Goal: Task Accomplishment & Management: Use online tool/utility

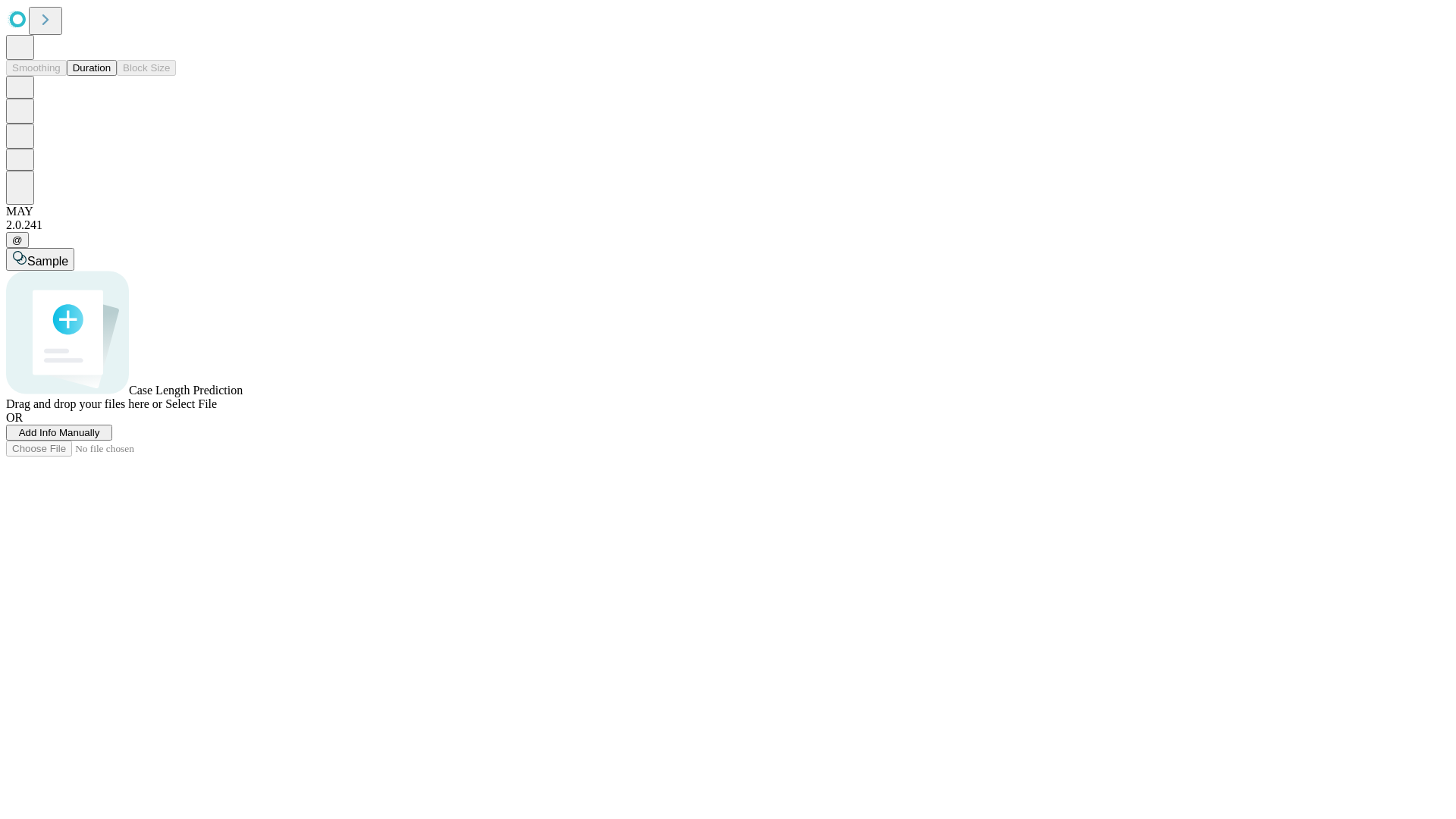
click at [110, 75] on button "Duration" at bounding box center [91, 68] width 50 height 16
click at [100, 438] on span "Add Info Manually" at bounding box center [60, 432] width 81 height 11
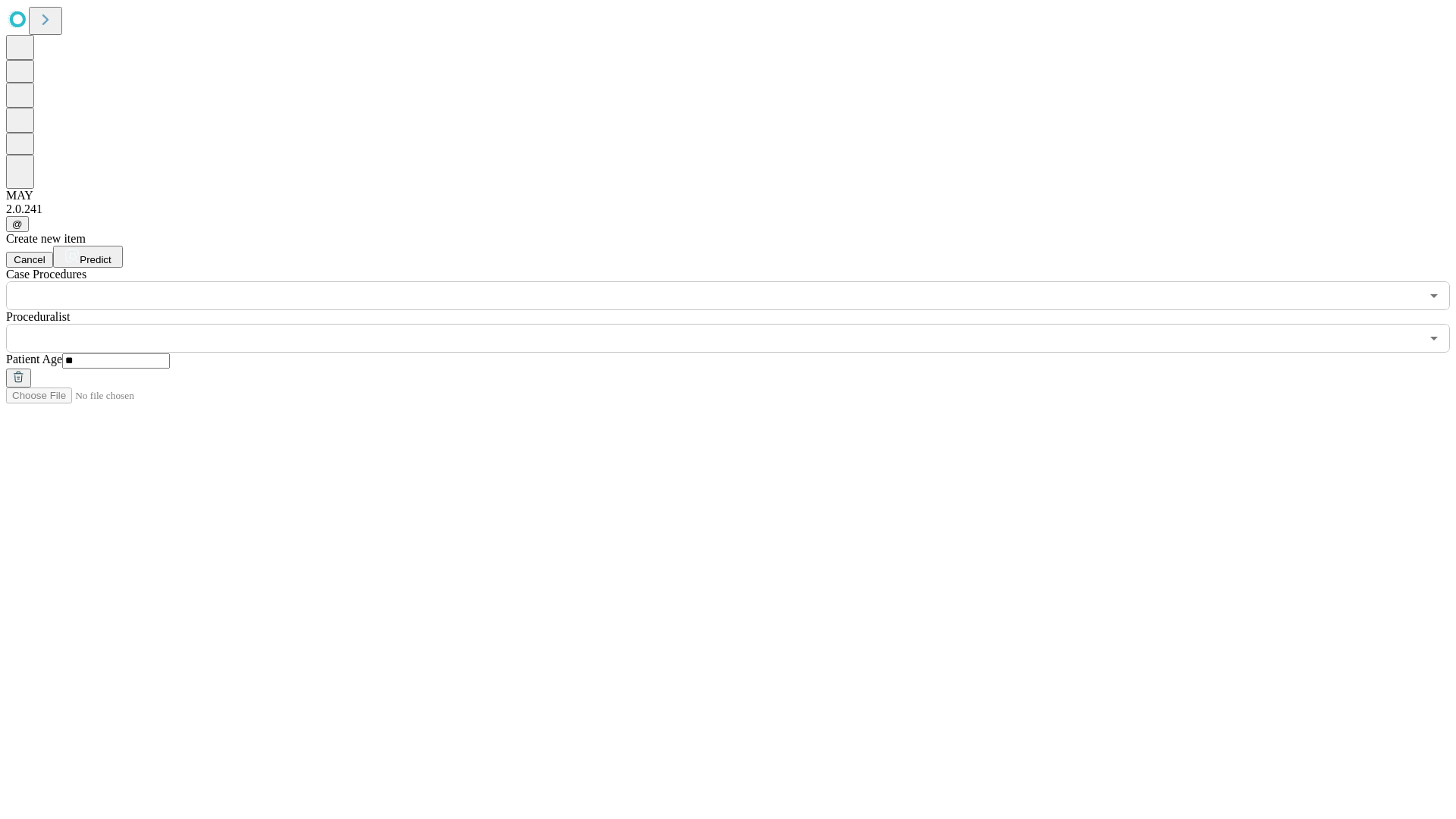
type input "**"
click at [739, 324] on input "text" at bounding box center [714, 338] width 1415 height 29
